Goal: Task Accomplishment & Management: Use online tool/utility

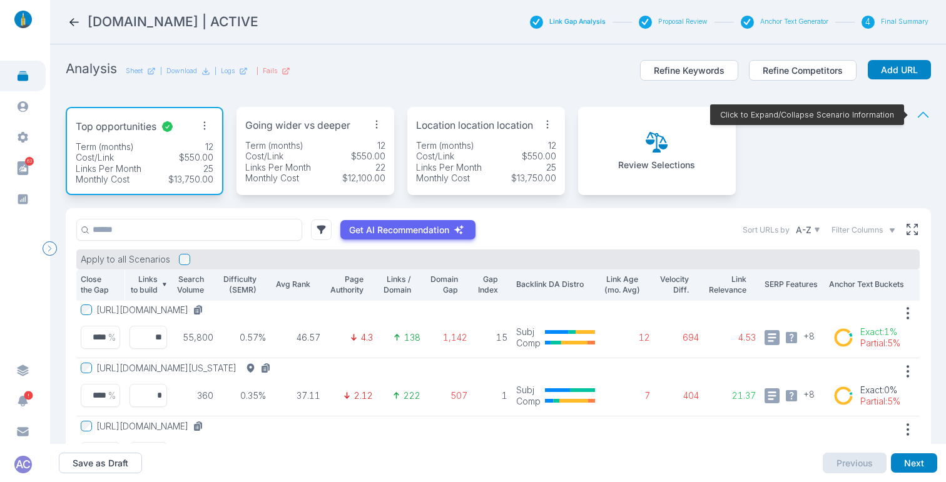
click at [70, 22] on icon at bounding box center [73, 22] width 9 height 8
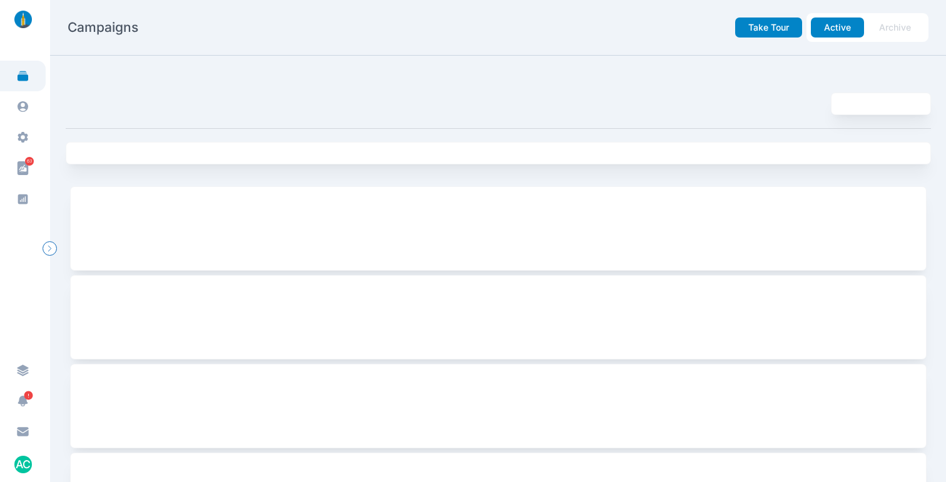
click at [19, 79] on icon at bounding box center [23, 76] width 11 height 10
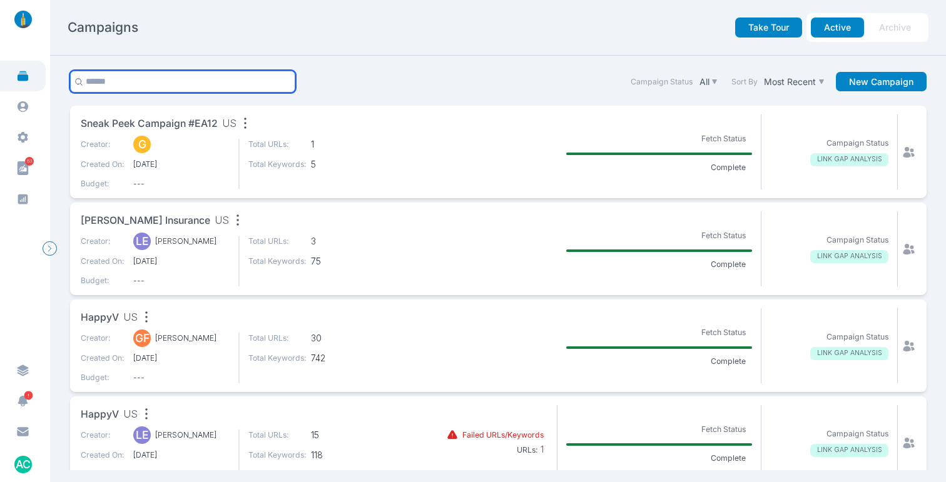
click at [178, 83] on input "text" at bounding box center [183, 82] width 226 height 22
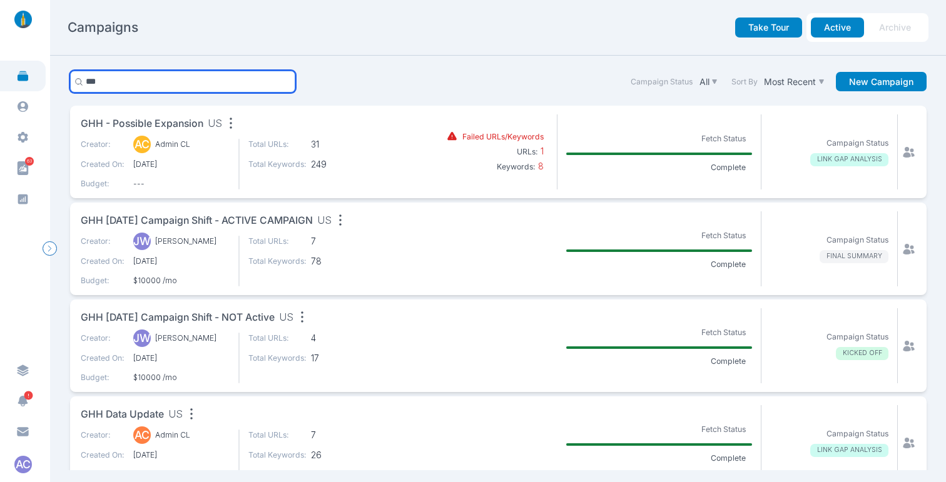
type input "***"
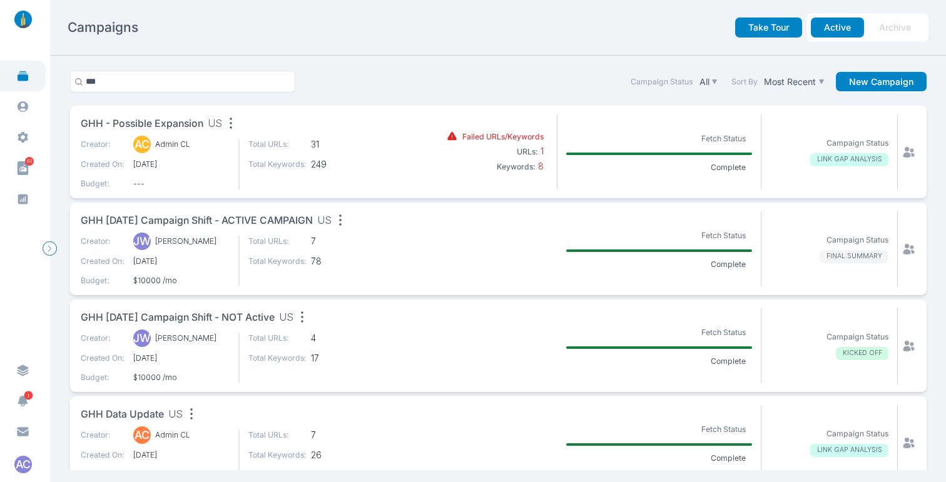
click at [185, 124] on span "GHH - Possible Expansion" at bounding box center [142, 124] width 123 height 16
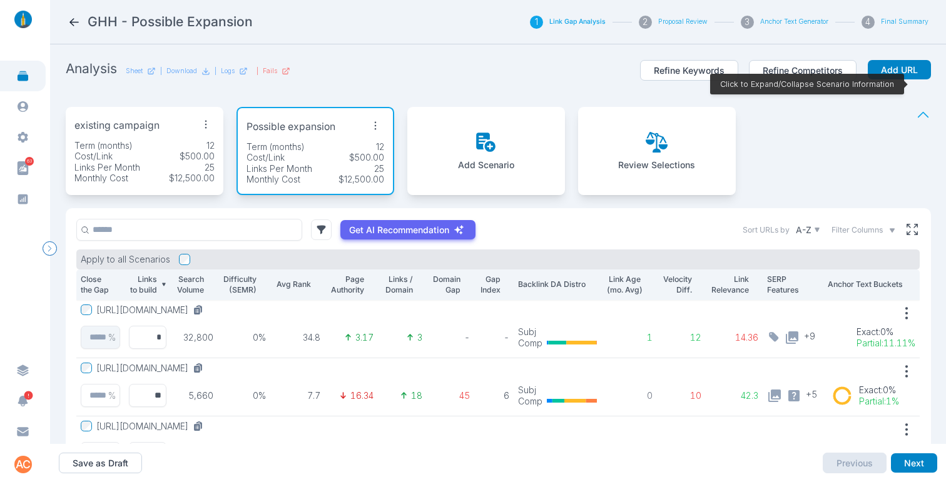
scroll to position [76, 0]
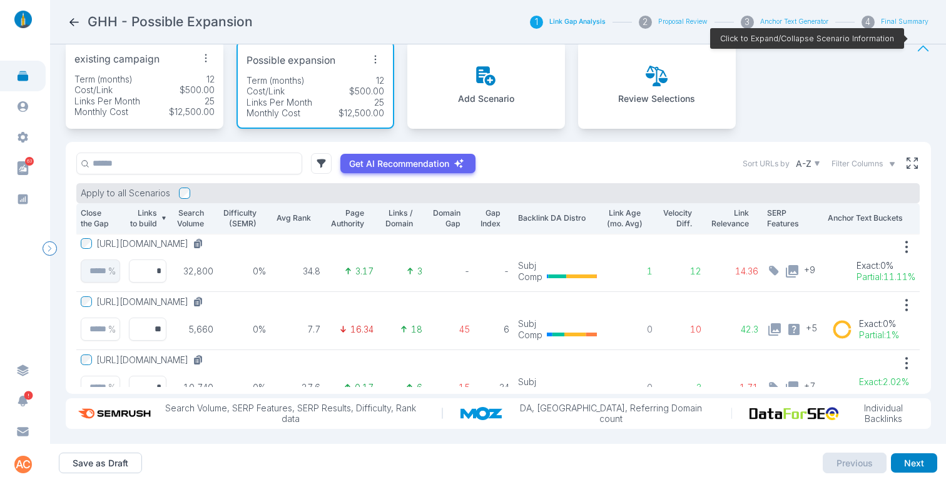
click at [198, 217] on p "Search Volume" at bounding box center [189, 219] width 29 height 22
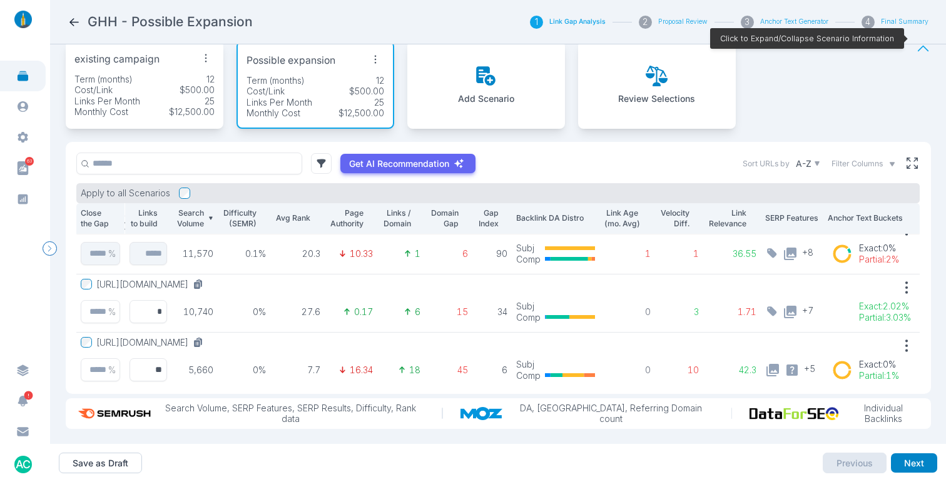
scroll to position [138, 0]
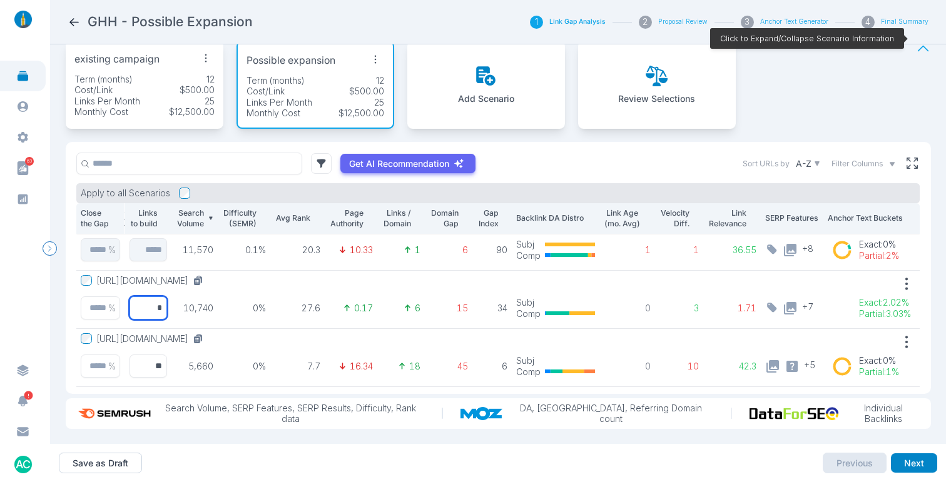
click at [157, 299] on input "*" at bounding box center [148, 308] width 38 height 23
click at [146, 300] on input "*" at bounding box center [148, 308] width 38 height 23
type input "**"
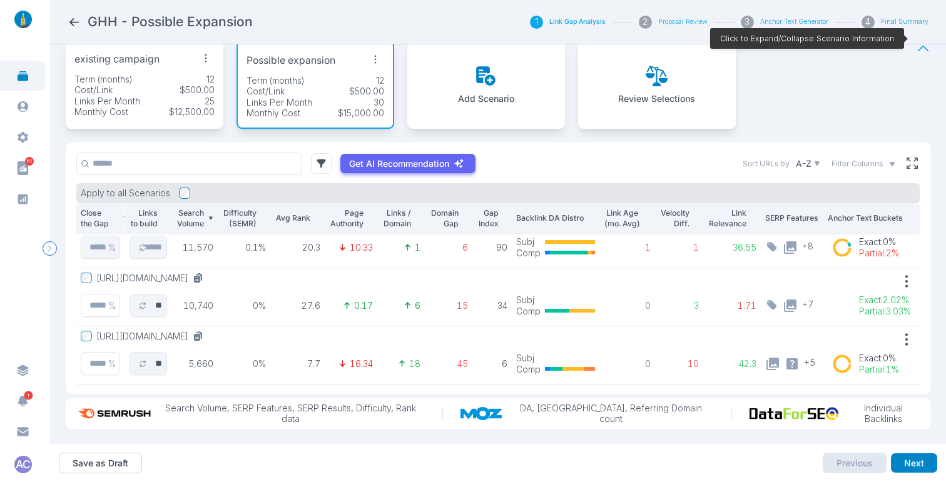
scroll to position [233, 22]
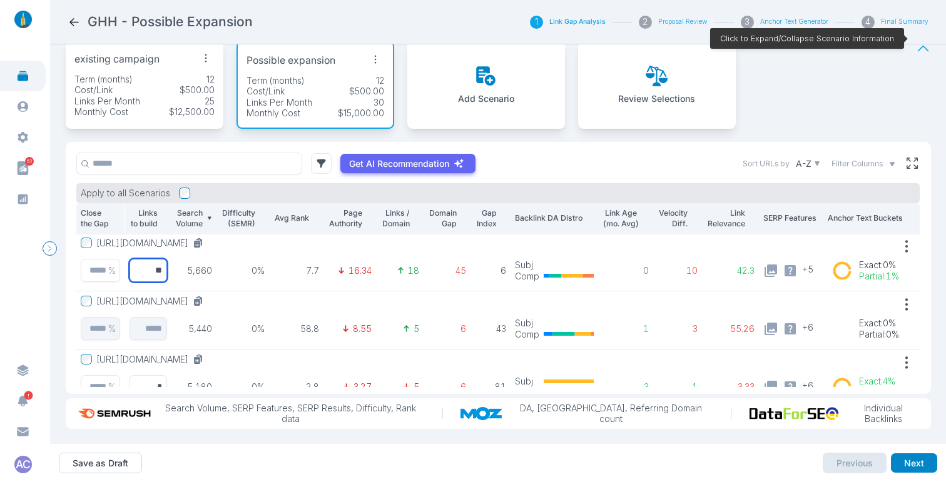
click at [155, 263] on input "**" at bounding box center [148, 270] width 38 height 23
type input "*"
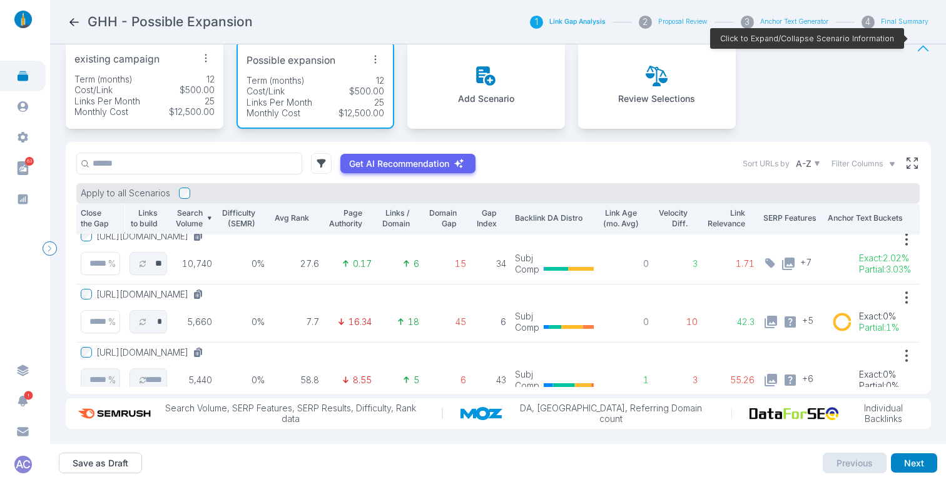
scroll to position [178, 22]
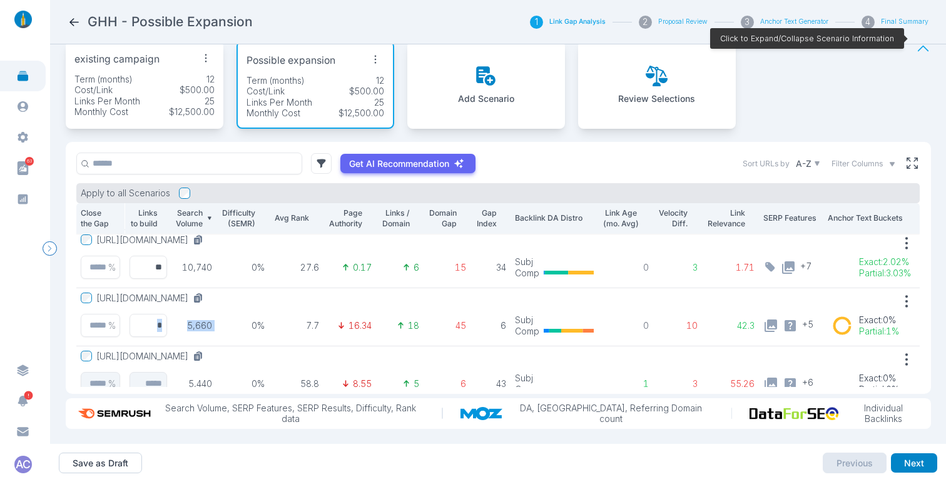
drag, startPoint x: 173, startPoint y: 317, endPoint x: 167, endPoint y: 316, distance: 6.3
click at [167, 316] on tr "[URL][DOMAIN_NAME] % * 5,660 0% 7.7 16.34 18 45 6 Subj Comp 0 10 42.3 + 5 Exact…" at bounding box center [497, 317] width 845 height 58
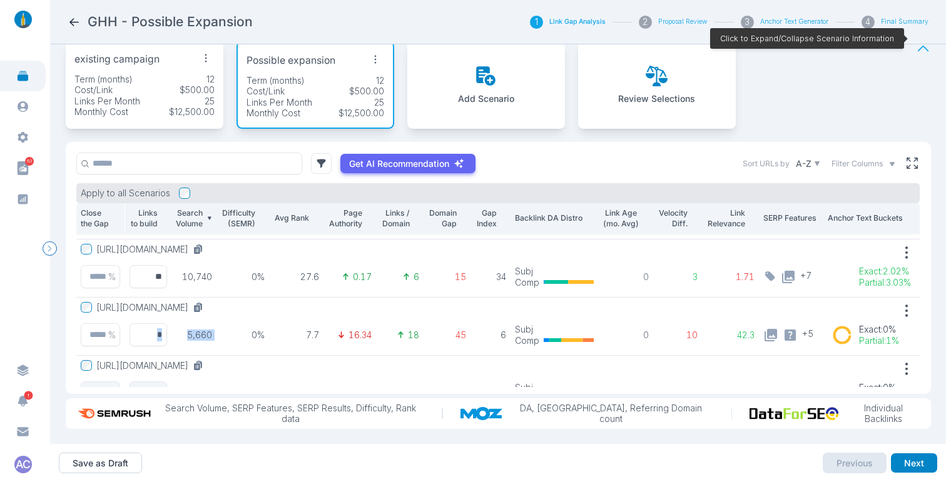
scroll to position [168, 22]
click at [190, 319] on td "5,660" at bounding box center [193, 328] width 47 height 58
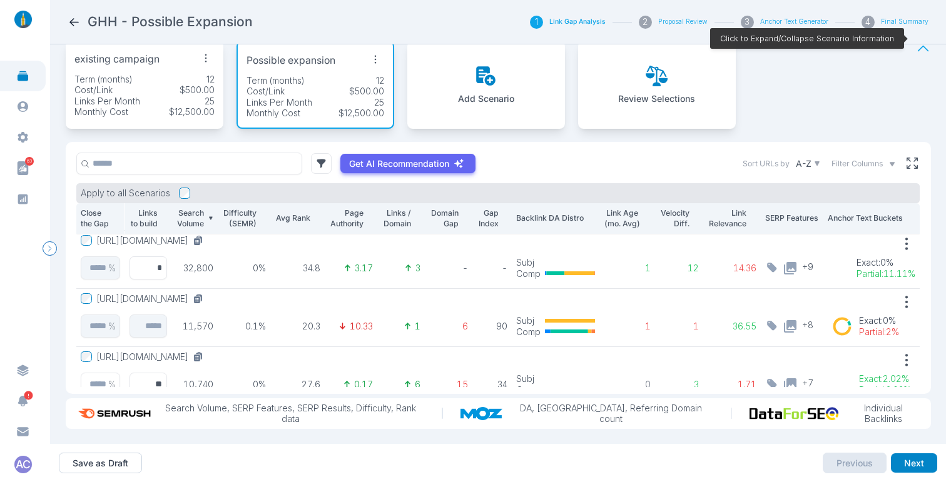
click at [916, 452] on div "Save as Draft Previous Next" at bounding box center [498, 463] width 879 height 39
click at [914, 461] on button "Next" at bounding box center [914, 464] width 46 height 20
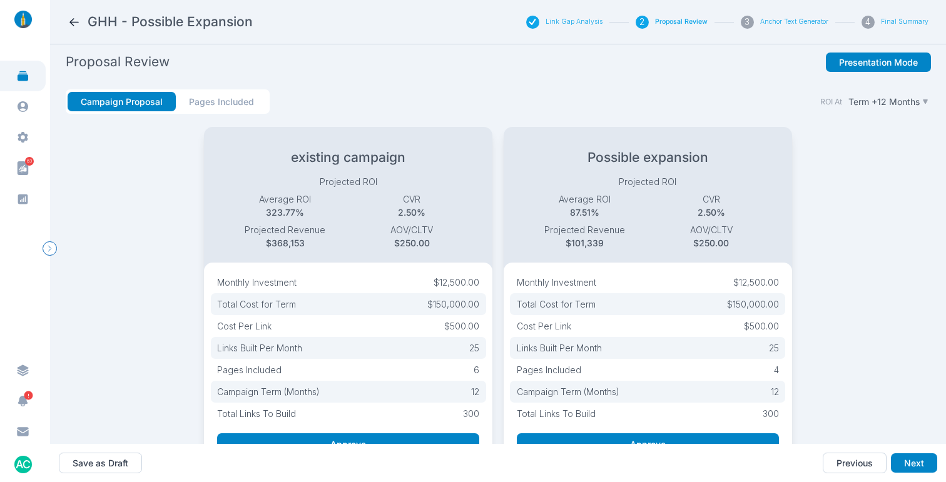
scroll to position [56, 0]
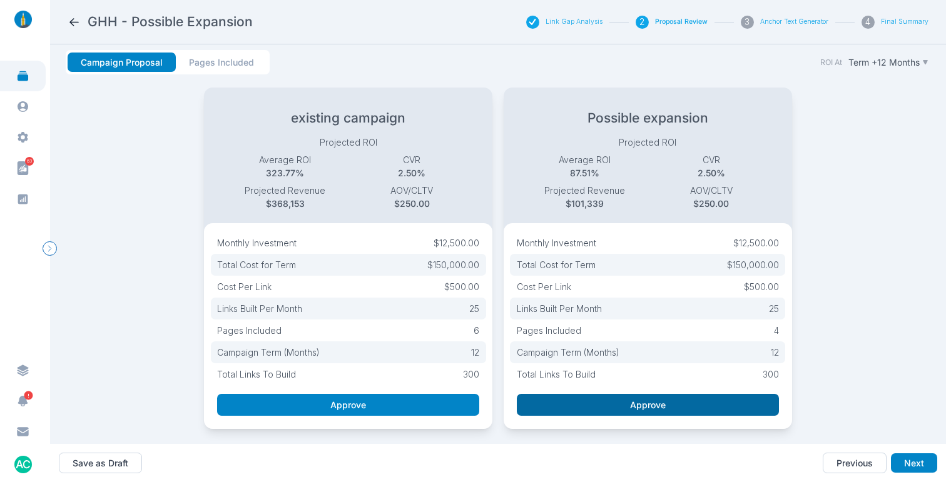
click at [638, 397] on button "Approve" at bounding box center [648, 405] width 262 height 22
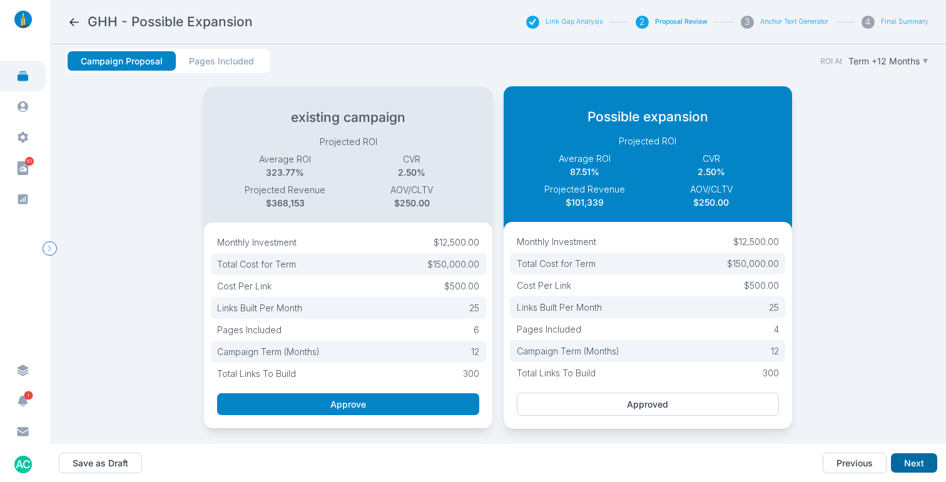
click at [902, 457] on button "Next" at bounding box center [914, 464] width 46 height 20
